Goal: Information Seeking & Learning: Learn about a topic

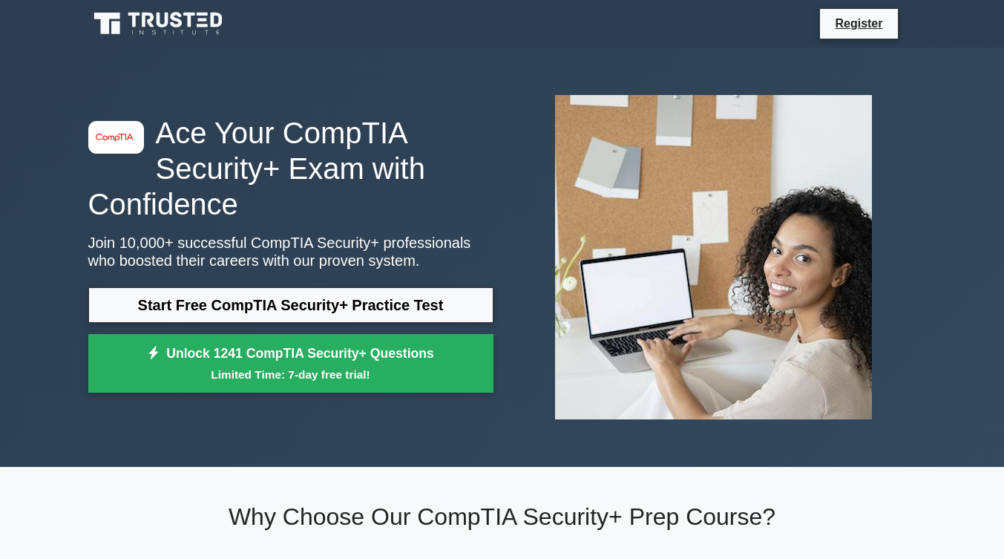
click at [295, 300] on link "Start Free CompTIA Security+ Practice Test" at bounding box center [290, 305] width 405 height 36
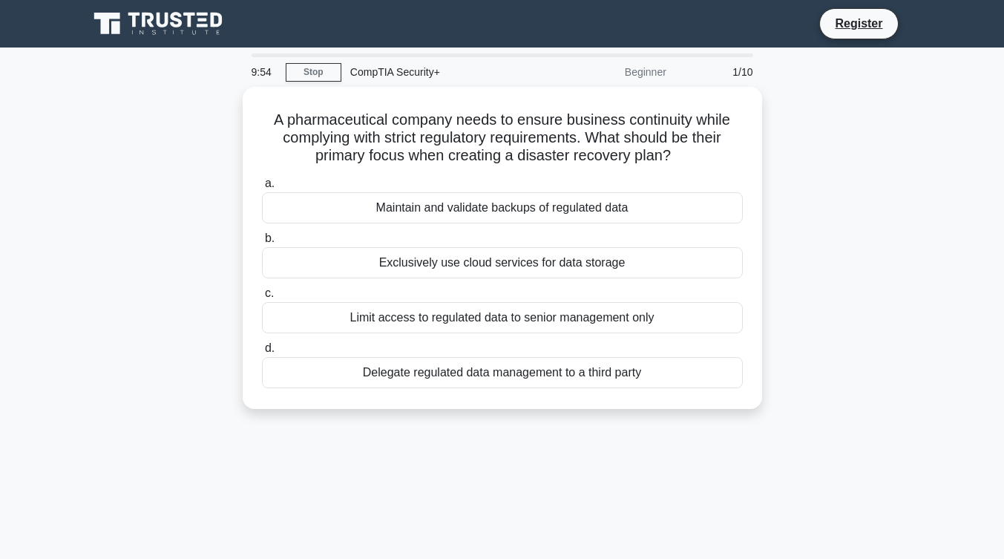
click at [312, 197] on div "Maintain and validate backups of regulated data" at bounding box center [502, 207] width 481 height 31
click at [262, 189] on input "a. Maintain and validate backups of regulated data" at bounding box center [262, 184] width 0 height 10
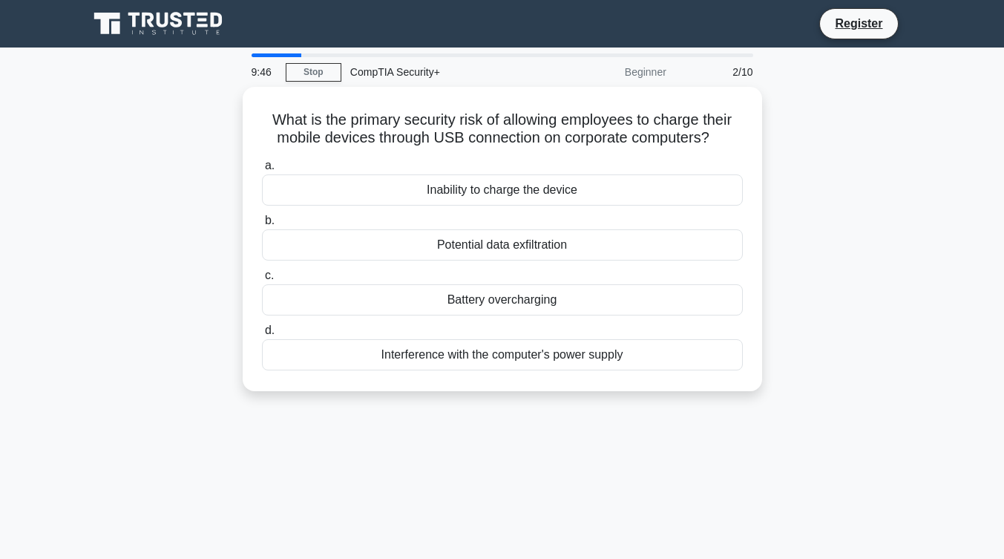
click at [488, 239] on div "Potential data exfiltration" at bounding box center [502, 244] width 481 height 31
click at [262, 226] on input "b. Potential data exfiltration" at bounding box center [262, 221] width 0 height 10
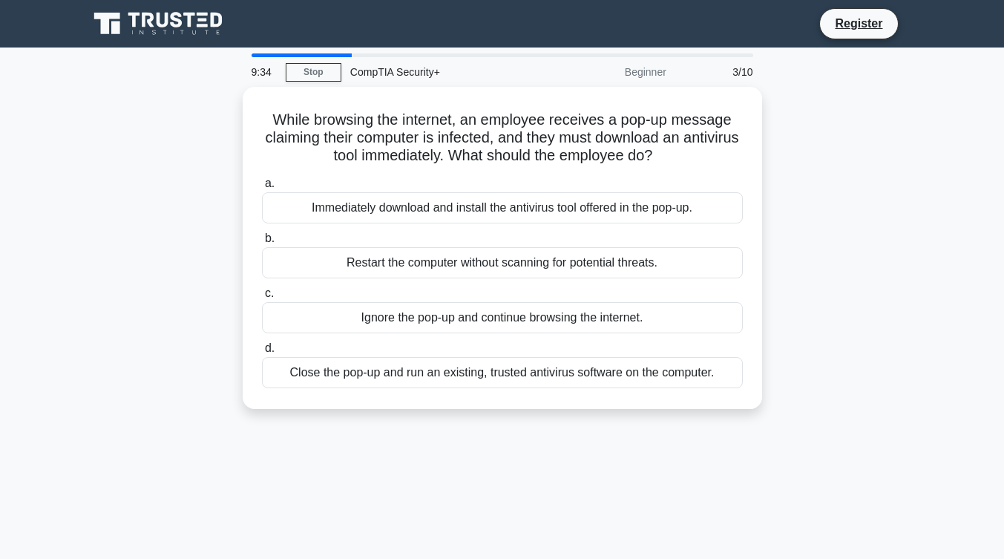
click at [460, 375] on div "Close the pop-up and run an existing, trusted antivirus software on the compute…" at bounding box center [502, 372] width 481 height 31
click at [262, 353] on input "d. Close the pop-up and run an existing, trusted antivirus software on the comp…" at bounding box center [262, 349] width 0 height 10
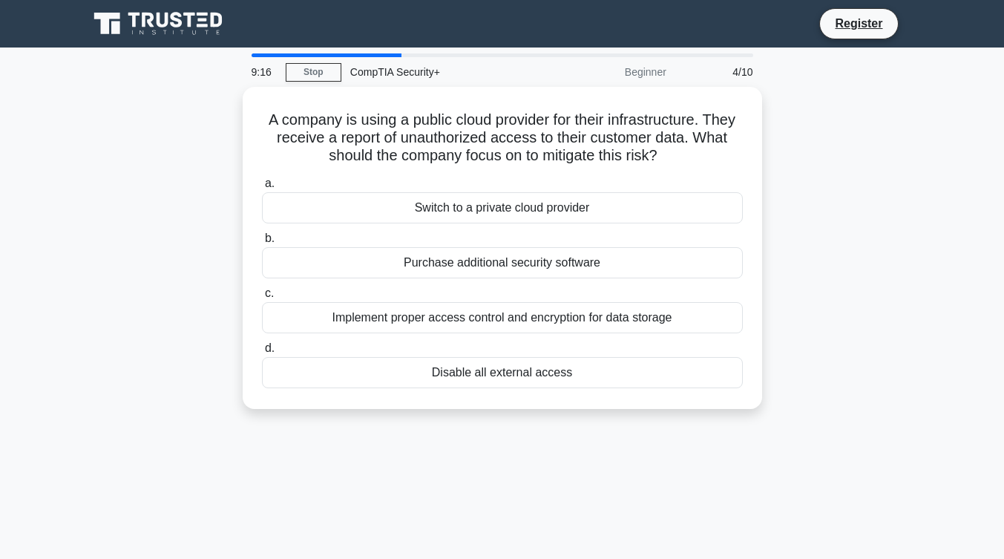
click at [509, 316] on div "Implement proper access control and encryption for data storage" at bounding box center [502, 317] width 481 height 31
click at [262, 298] on input "c. Implement proper access control and encryption for data storage" at bounding box center [262, 294] width 0 height 10
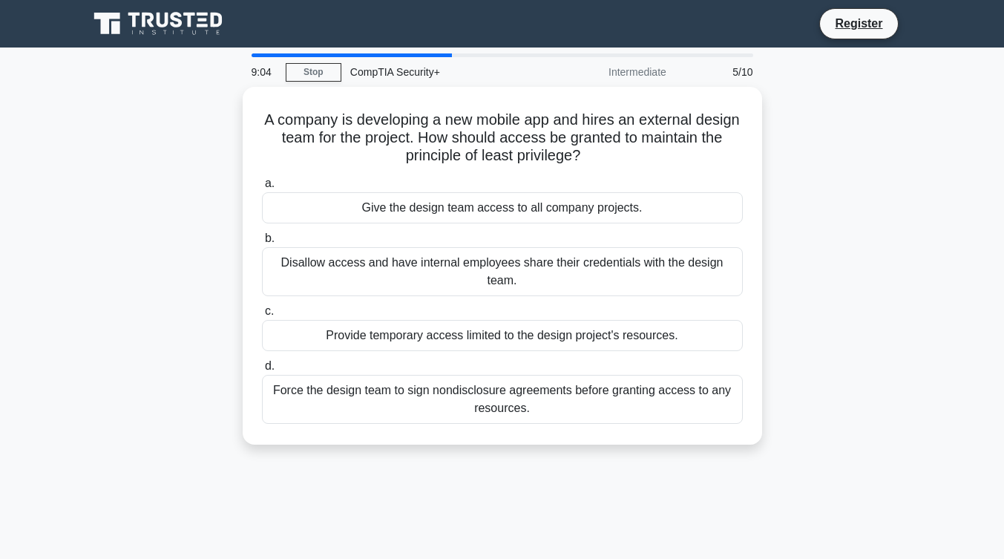
click at [535, 338] on div "Provide temporary access limited to the design project's resources." at bounding box center [502, 335] width 481 height 31
click at [262, 316] on input "c. Provide temporary access limited to the design project's resources." at bounding box center [262, 312] width 0 height 10
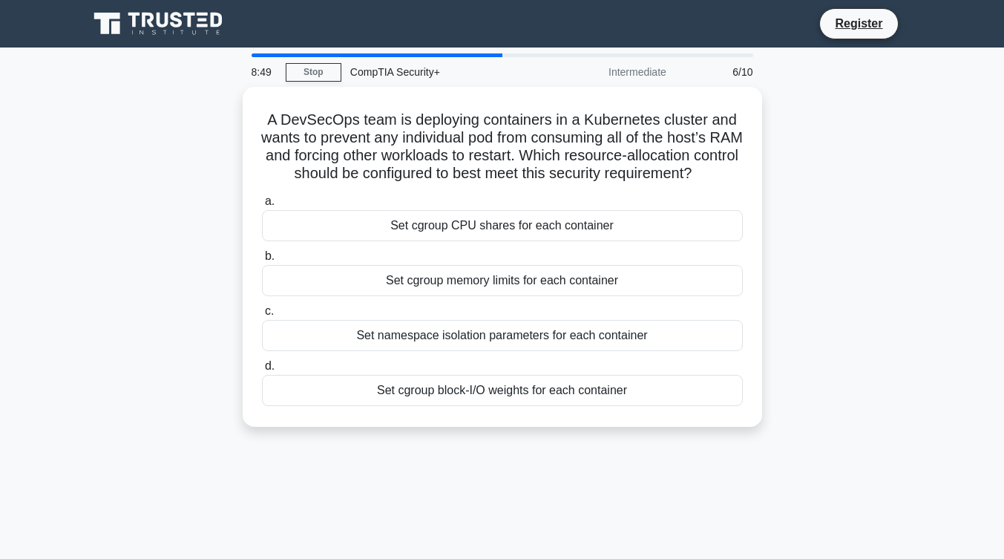
click at [528, 296] on div "Set cgroup memory limits for each container" at bounding box center [502, 280] width 481 height 31
click at [262, 261] on input "b. Set cgroup memory limits for each container" at bounding box center [262, 257] width 0 height 10
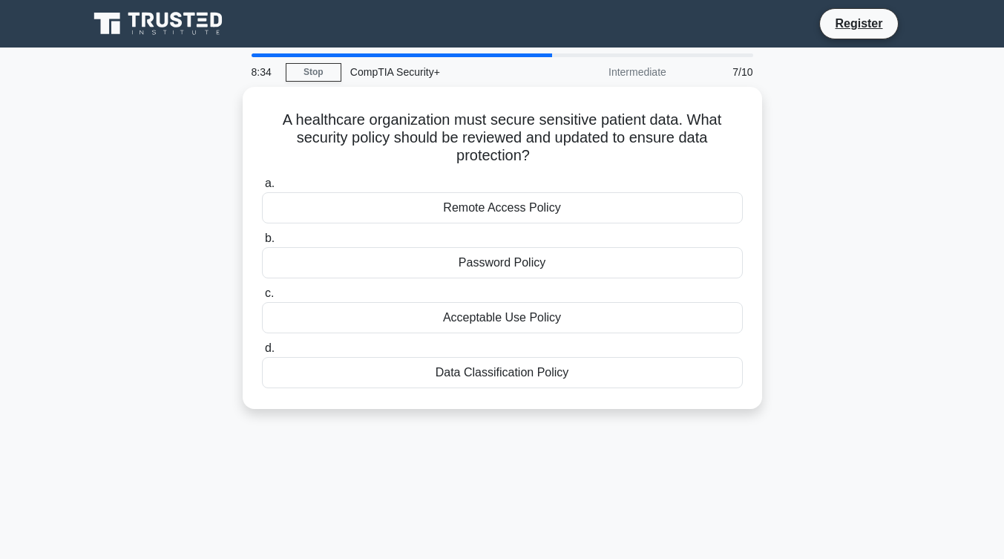
click at [520, 371] on div "Data Classification Policy" at bounding box center [502, 372] width 481 height 31
click at [262, 353] on input "d. Data Classification Policy" at bounding box center [262, 349] width 0 height 10
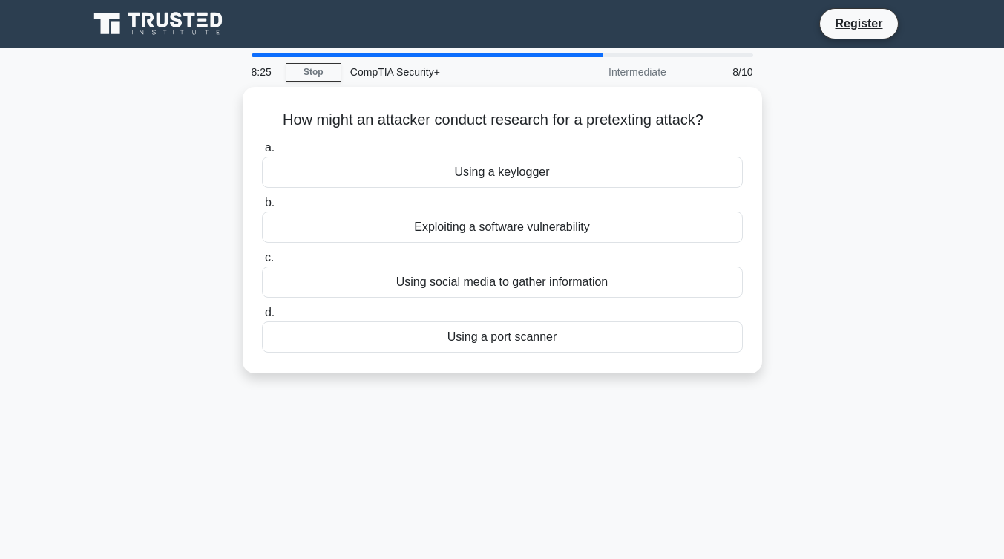
click at [555, 162] on div "Using a keylogger" at bounding box center [502, 172] width 481 height 31
click at [262, 153] on input "a. Using a keylogger" at bounding box center [262, 148] width 0 height 10
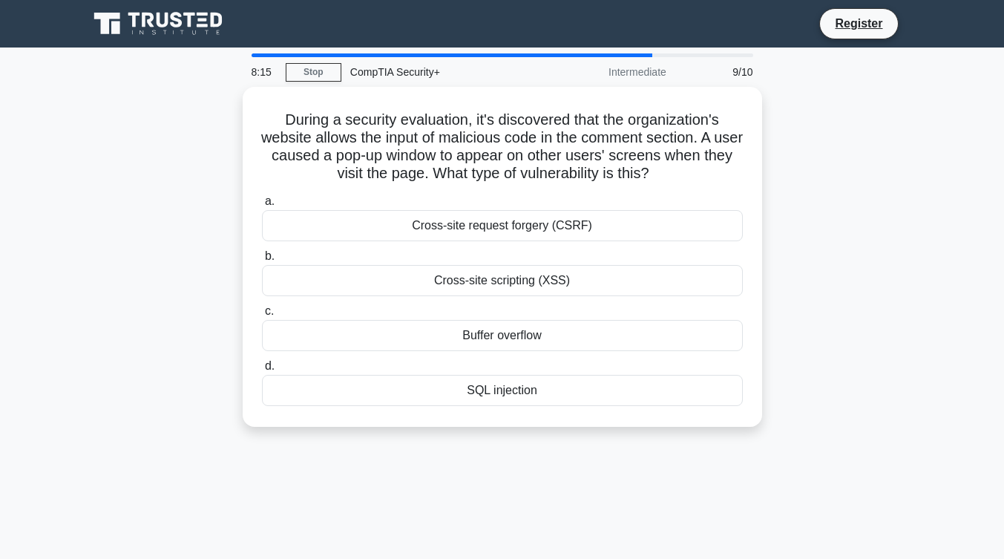
click at [558, 282] on div "Cross-site scripting (XSS)" at bounding box center [502, 280] width 481 height 31
click at [262, 261] on input "b. Cross-site scripting (XSS)" at bounding box center [262, 257] width 0 height 10
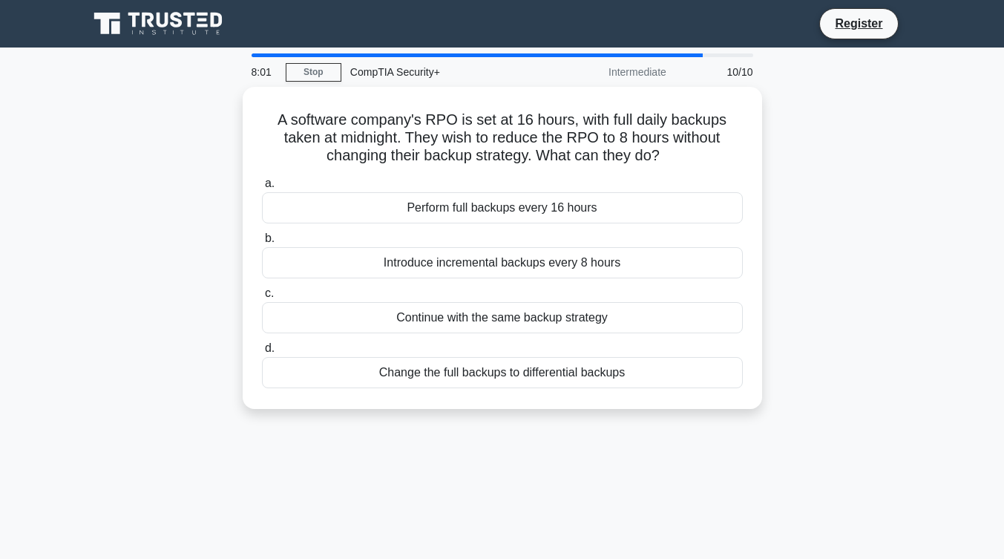
click at [633, 264] on div "Introduce incremental backups every 8 hours" at bounding box center [502, 262] width 481 height 31
click at [262, 244] on input "b. Introduce incremental backups every 8 hours" at bounding box center [262, 239] width 0 height 10
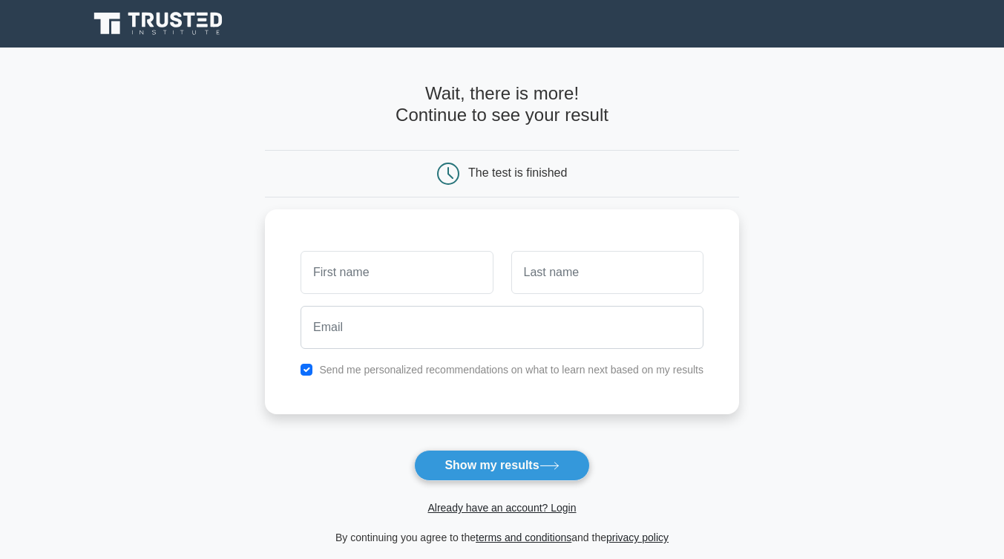
scroll to position [188, 0]
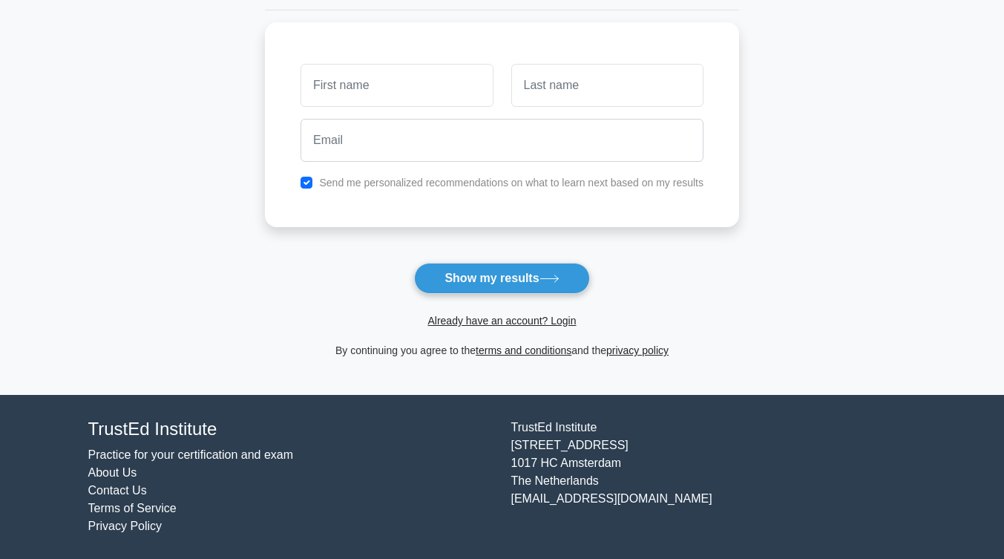
click at [555, 267] on button "Show my results" at bounding box center [501, 278] width 175 height 31
type input "M"
click at [586, 98] on input "text" at bounding box center [608, 85] width 192 height 43
type input "M"
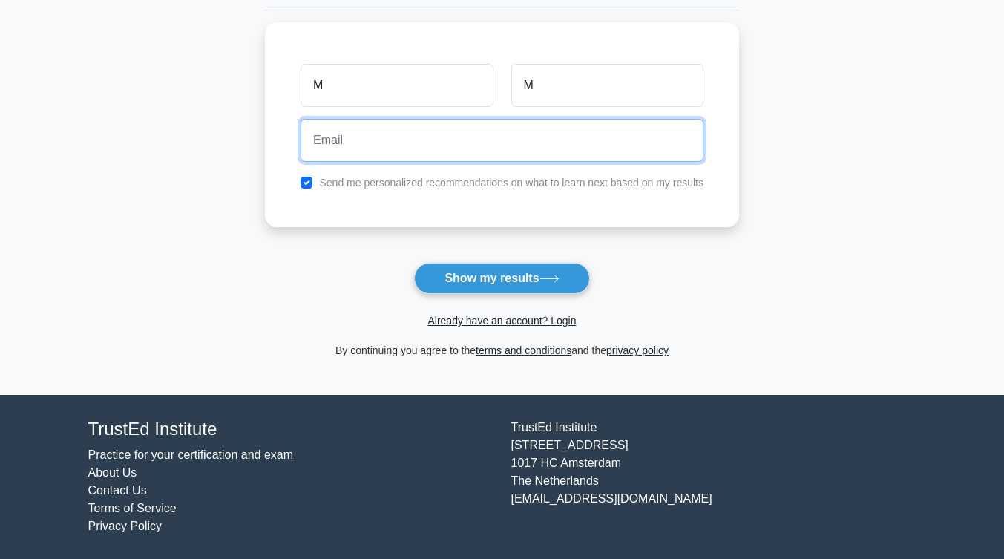
click at [543, 139] on input "email" at bounding box center [502, 140] width 403 height 43
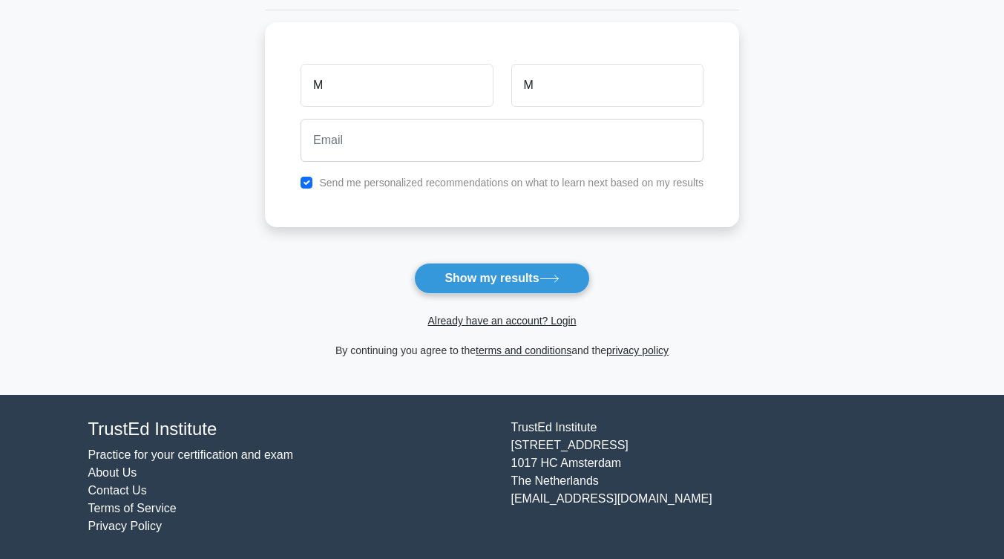
click at [304, 184] on div "Send me personalized recommendations on what to learn next based on my results" at bounding box center [502, 183] width 421 height 18
click at [304, 179] on input "checkbox" at bounding box center [307, 183] width 12 height 12
checkbox input "false"
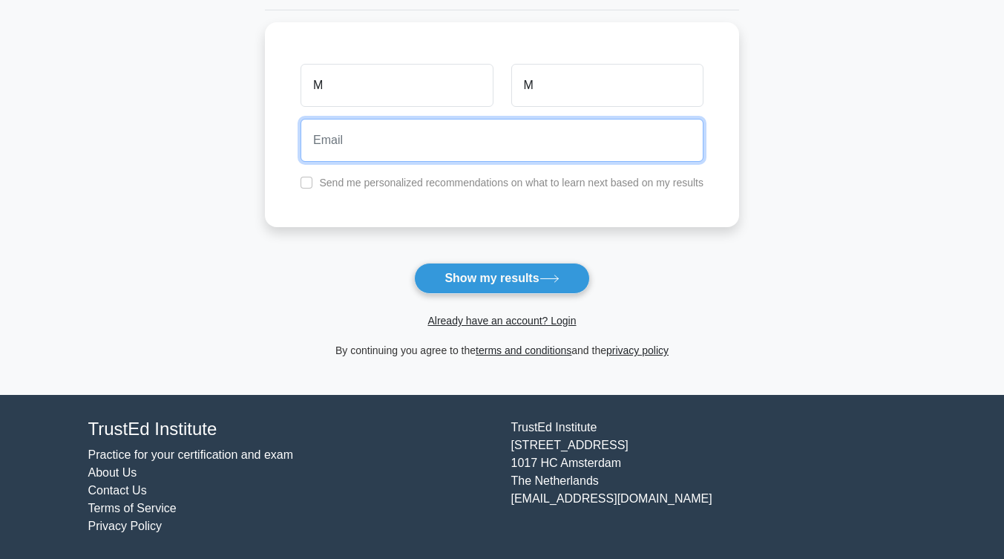
click at [356, 149] on input "email" at bounding box center [502, 140] width 403 height 43
type input "mariam.maj.12@gmail.com"
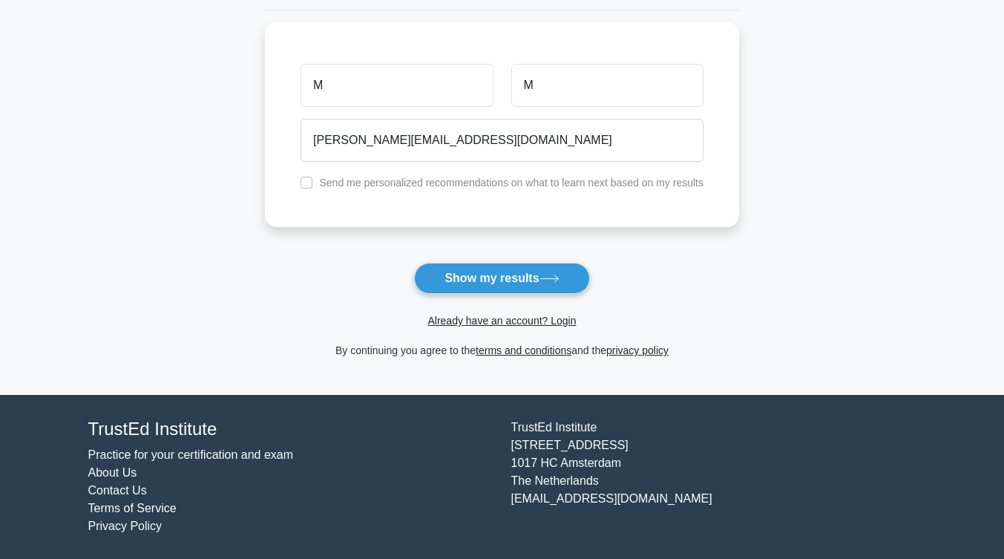
click at [498, 278] on button "Show my results" at bounding box center [501, 278] width 175 height 31
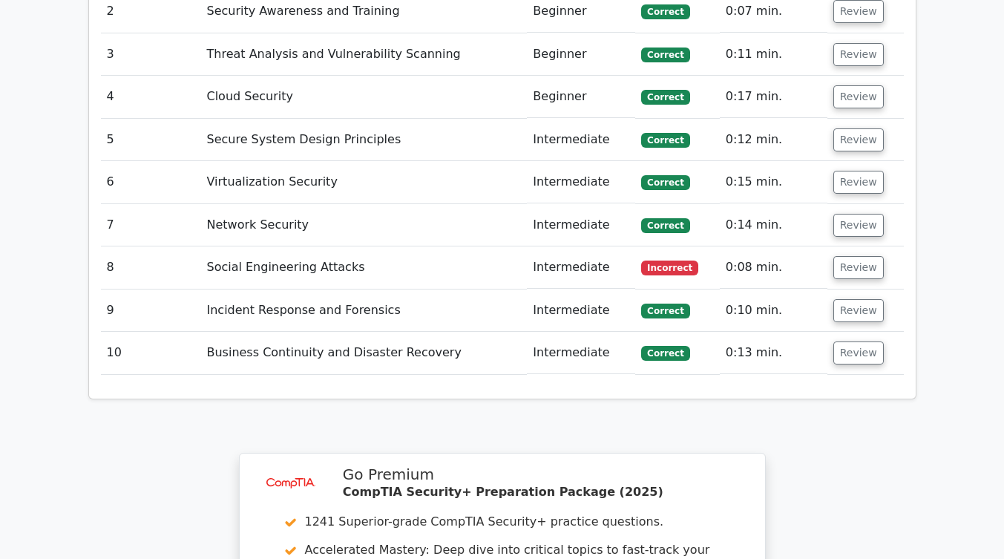
scroll to position [1953, 0]
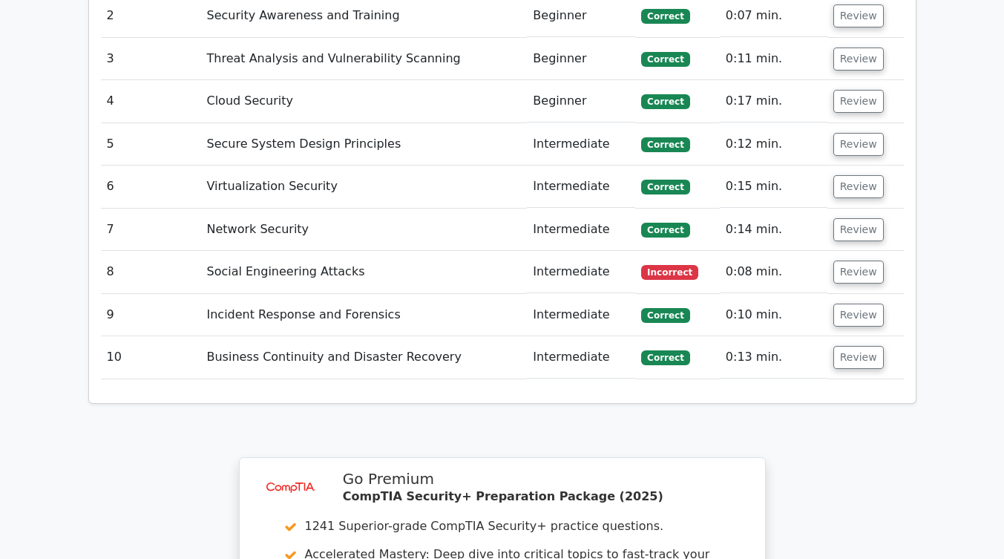
click at [157, 251] on td "8" at bounding box center [151, 272] width 100 height 42
click at [855, 251] on td "Review" at bounding box center [866, 272] width 76 height 42
click at [849, 261] on button "Review" at bounding box center [859, 272] width 50 height 23
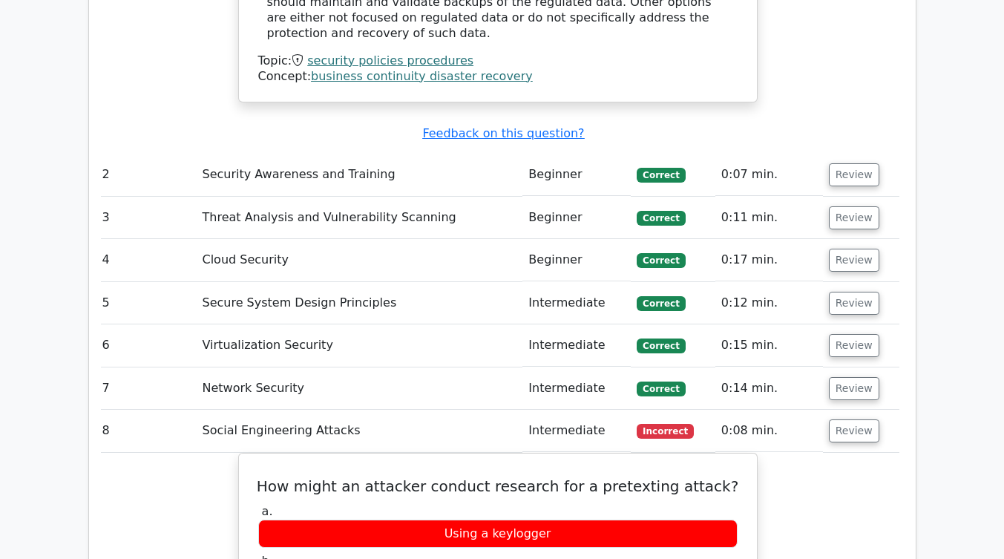
scroll to position [0, 4]
